Goal: Find specific page/section: Find specific page/section

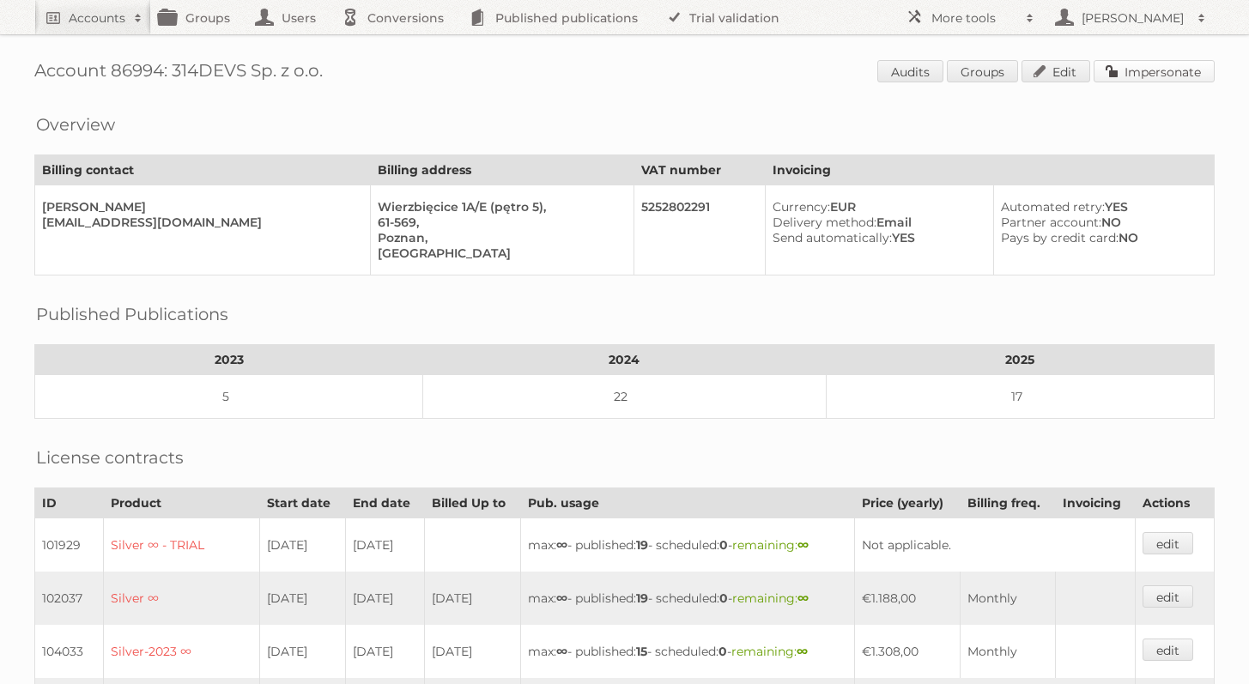
click at [1121, 79] on link "Impersonate" at bounding box center [1154, 71] width 121 height 22
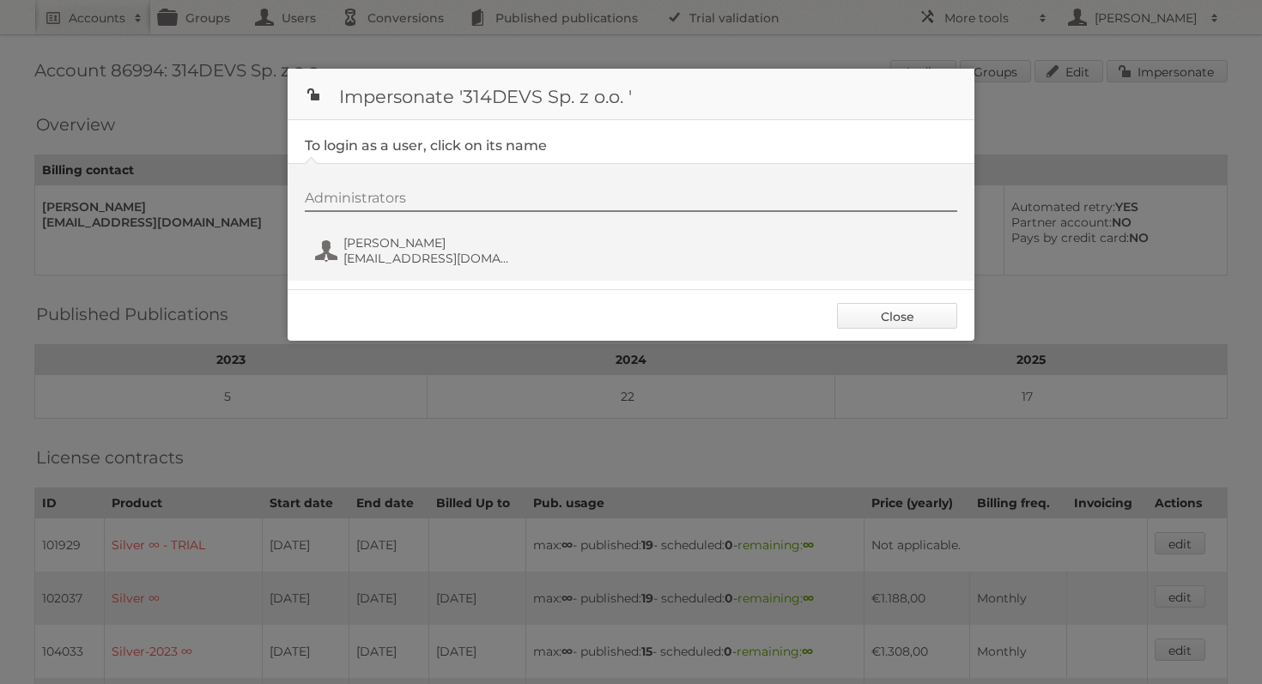
click at [948, 305] on link "Close" at bounding box center [897, 316] width 120 height 26
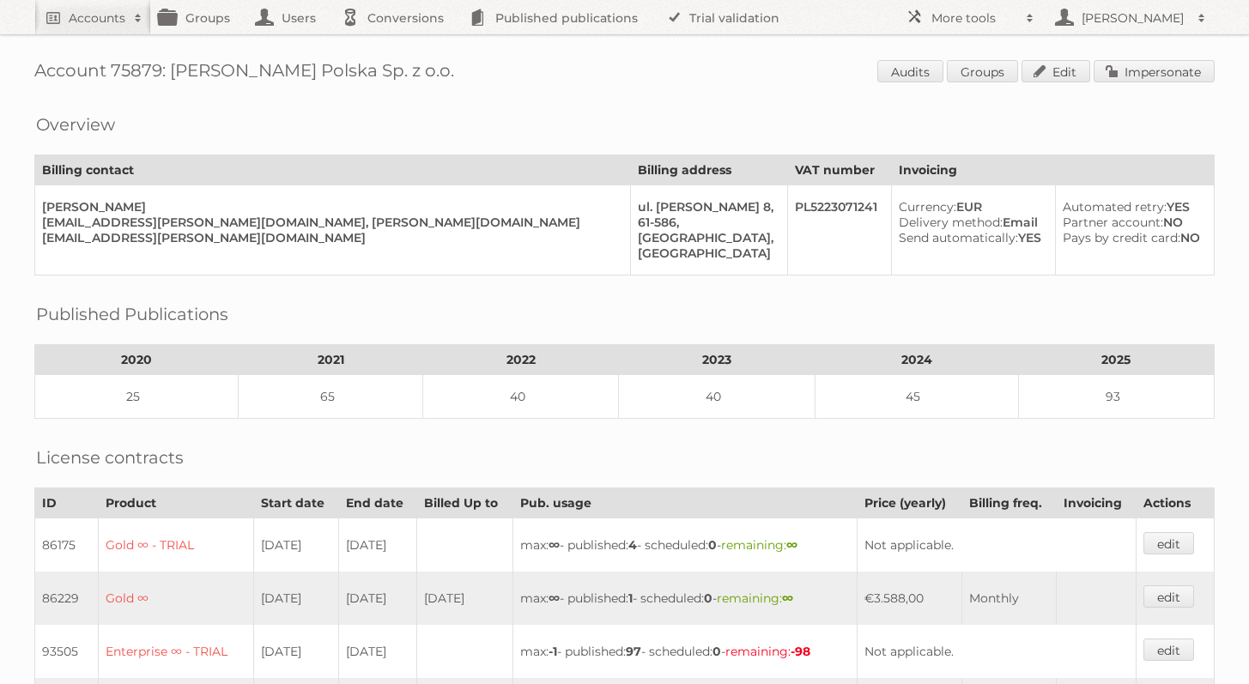
scroll to position [397, 0]
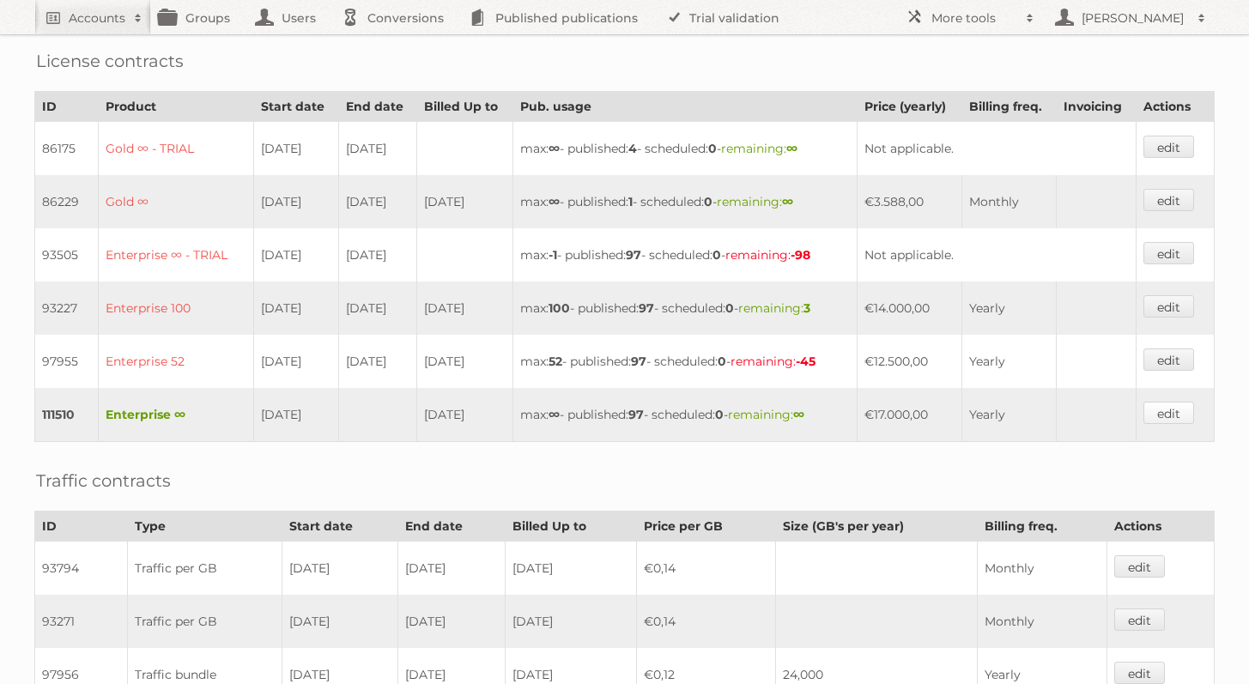
click at [1158, 408] on link "edit" at bounding box center [1168, 413] width 51 height 22
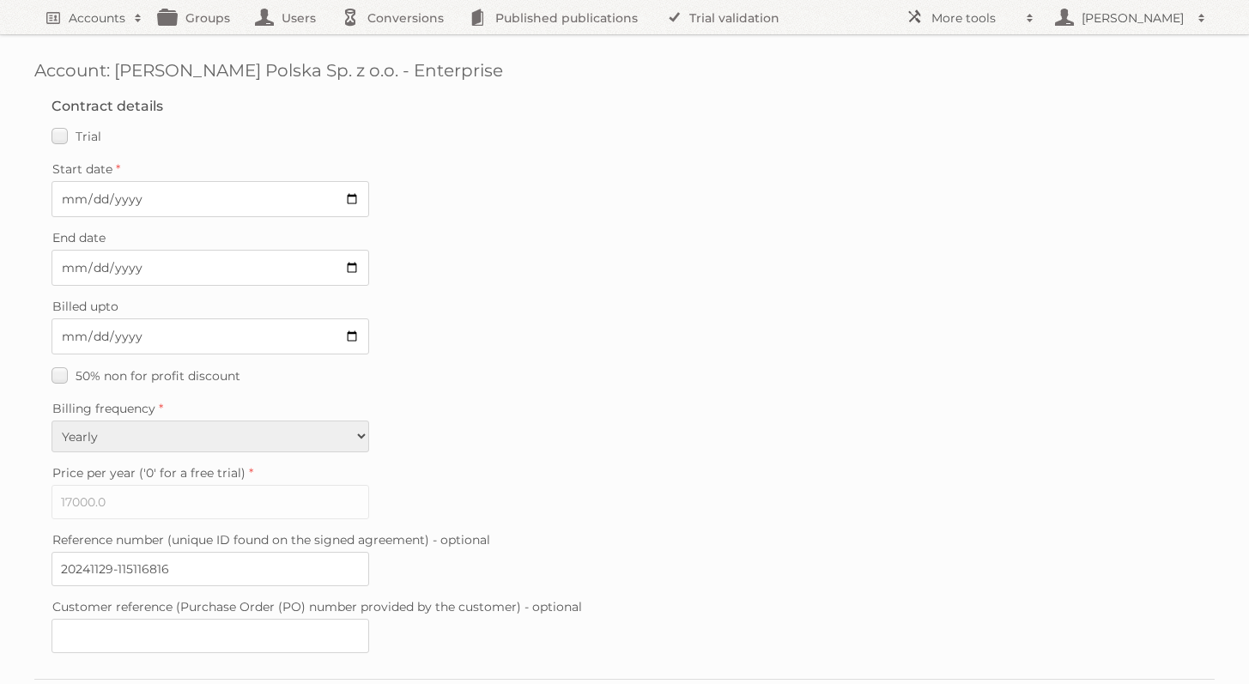
scroll to position [413, 0]
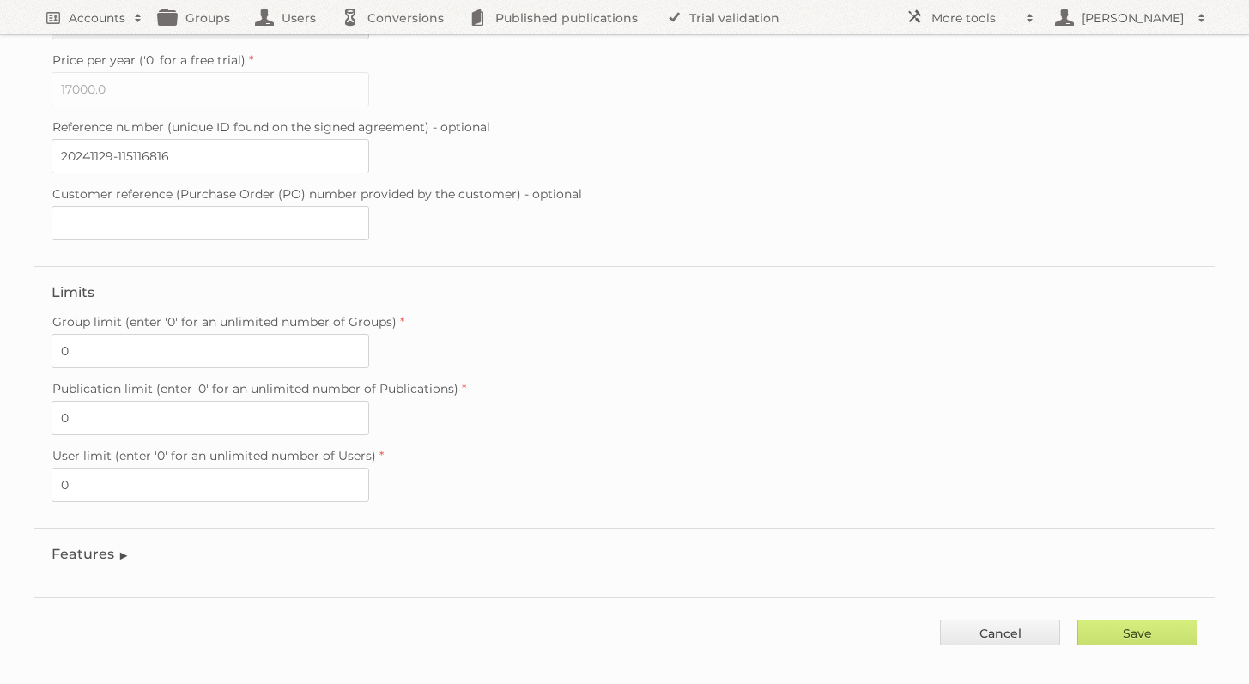
click at [82, 546] on legend "Features" at bounding box center [91, 554] width 78 height 16
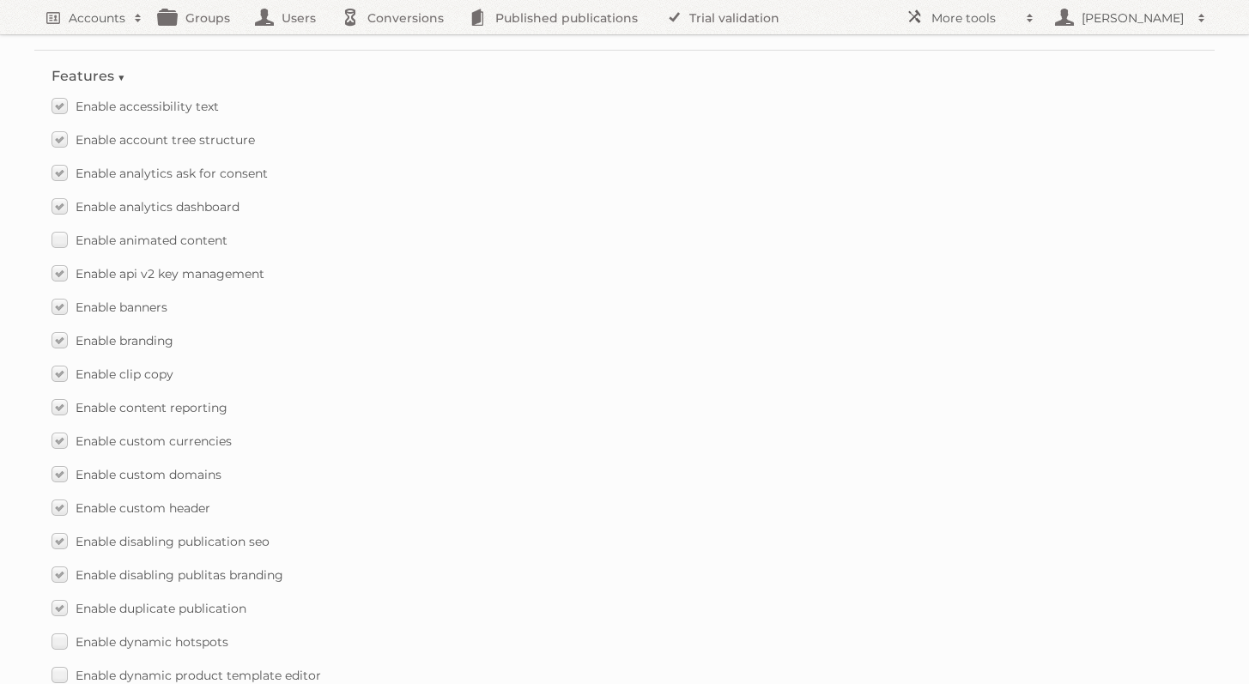
scroll to position [2455, 0]
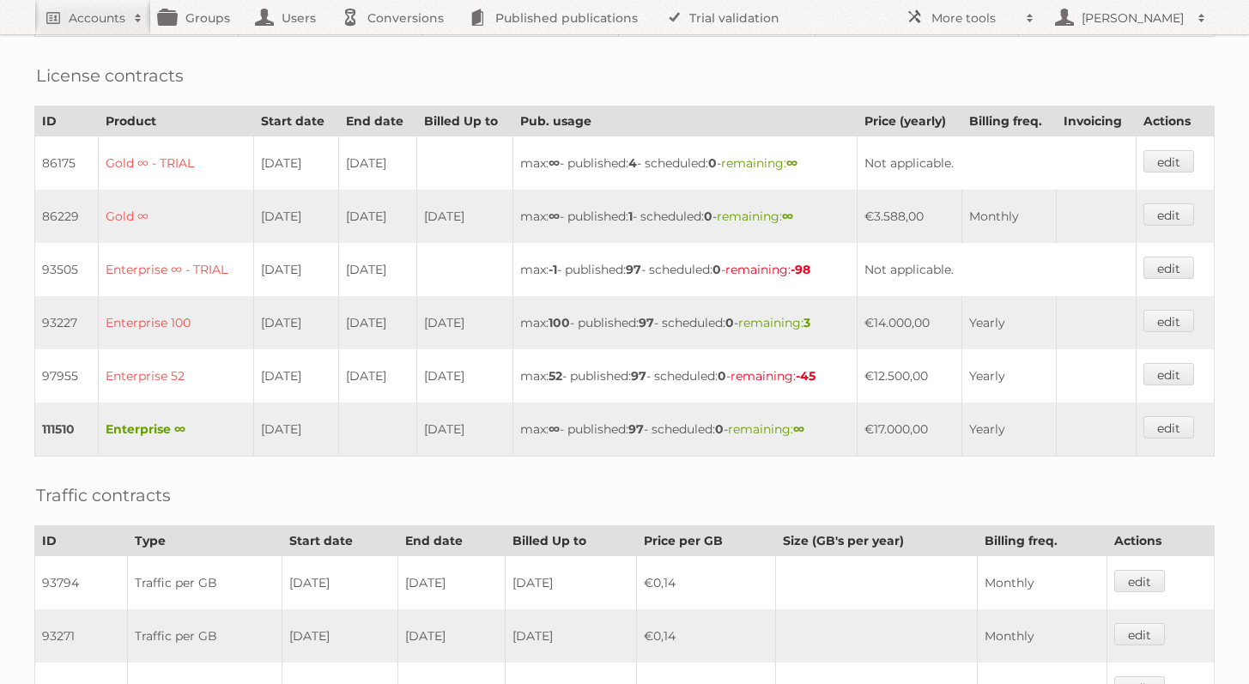
scroll to position [480, 0]
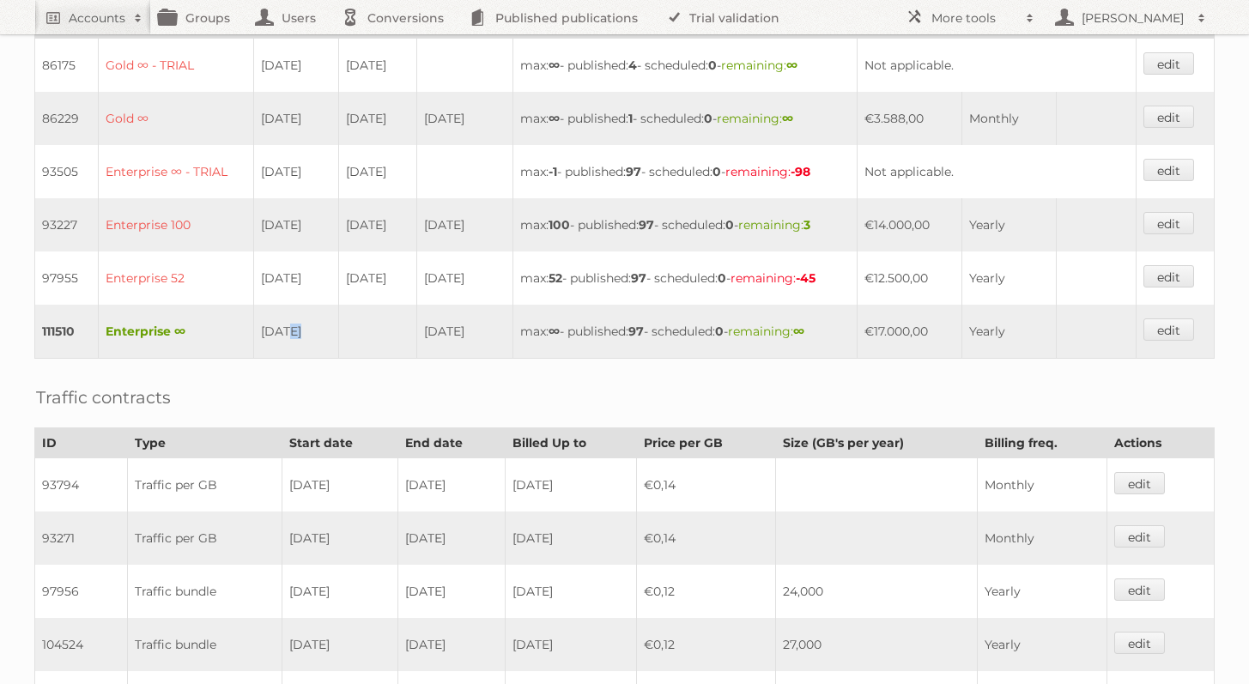
drag, startPoint x: 272, startPoint y: 321, endPoint x: 348, endPoint y: 321, distance: 75.5
click at [348, 321] on tr "111510 Enterprise ∞ 03-12-2024 02-12-2025 max: ∞ - published: 97 - scheduled: 0…" at bounding box center [625, 332] width 1180 height 54
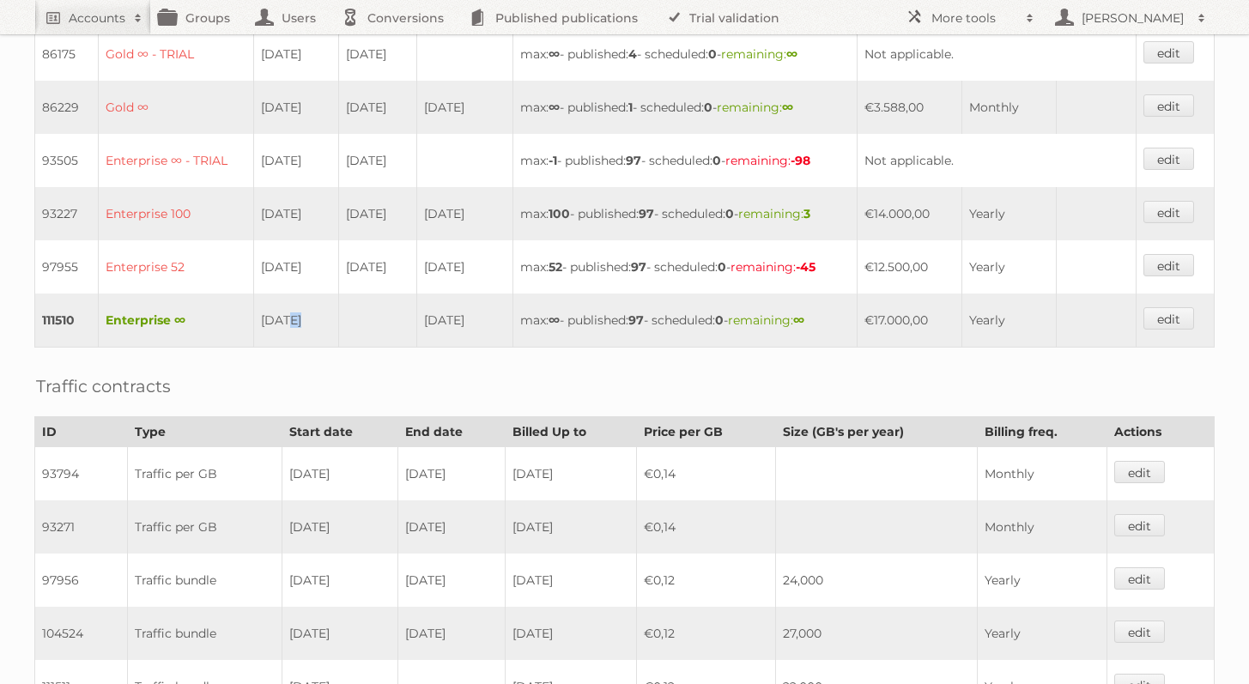
scroll to position [458, 0]
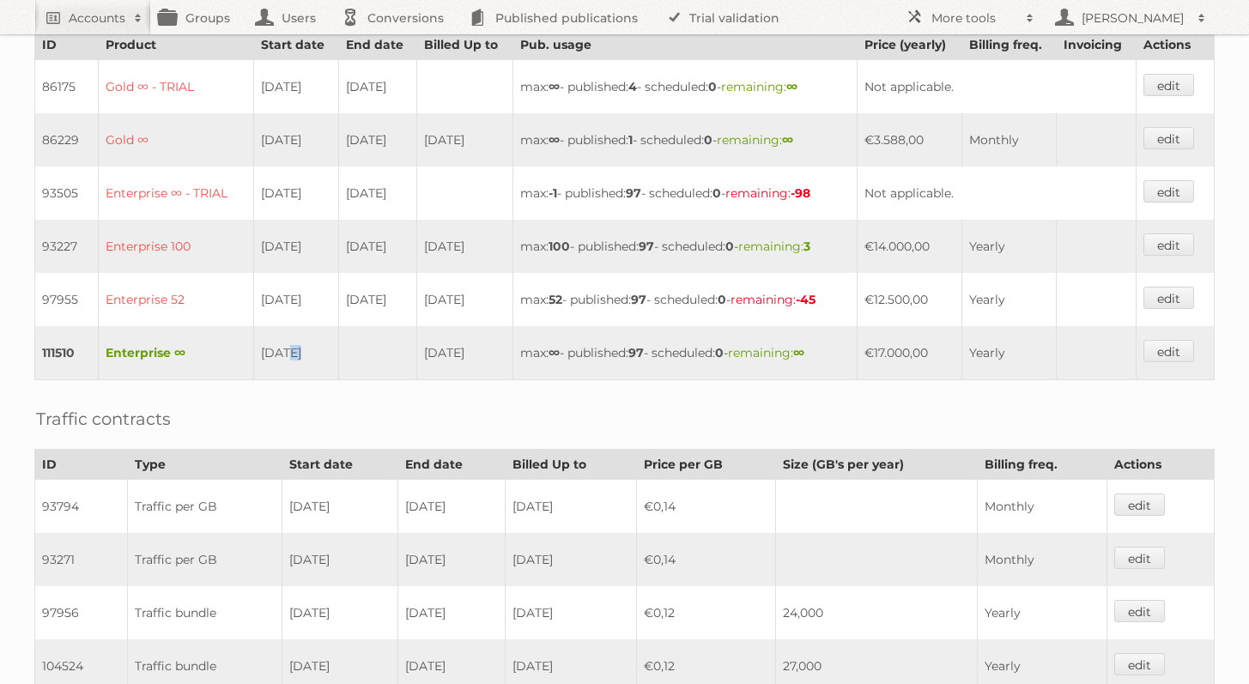
click at [318, 345] on td "[DATE]" at bounding box center [296, 353] width 85 height 54
drag, startPoint x: 297, startPoint y: 342, endPoint x: 278, endPoint y: 343, distance: 19.0
click at [278, 343] on td "[DATE]" at bounding box center [296, 353] width 85 height 54
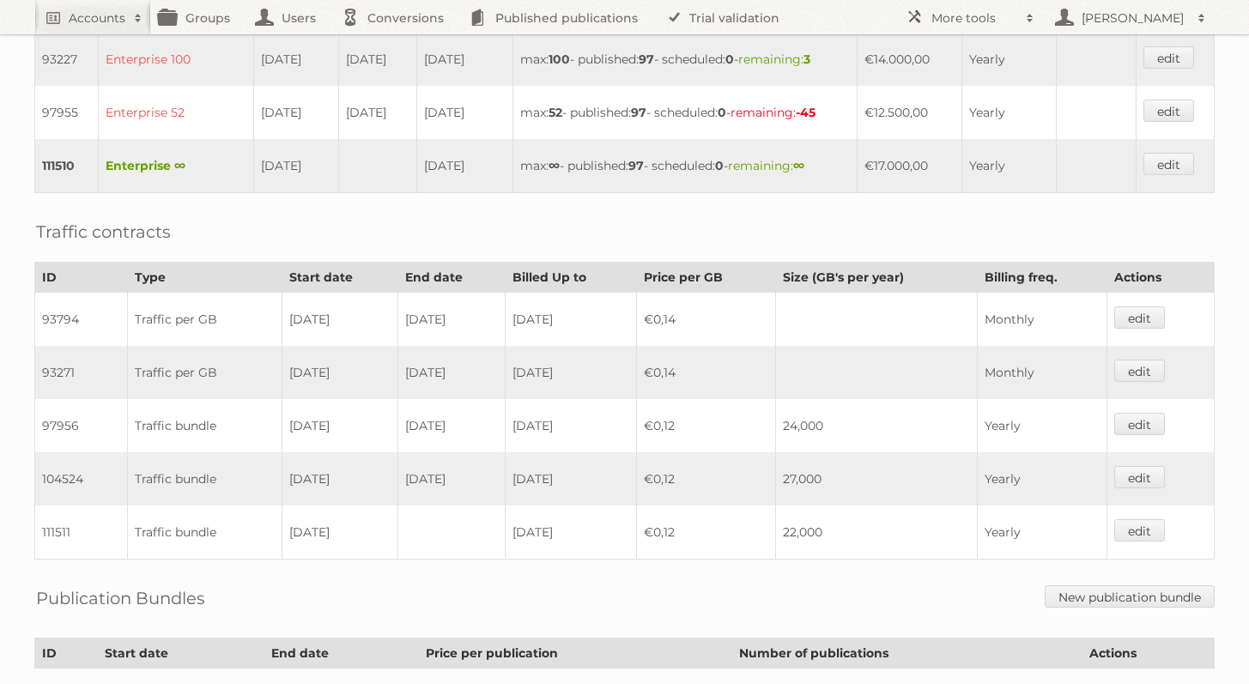
scroll to position [624, 0]
